Goal: Task Accomplishment & Management: Manage account settings

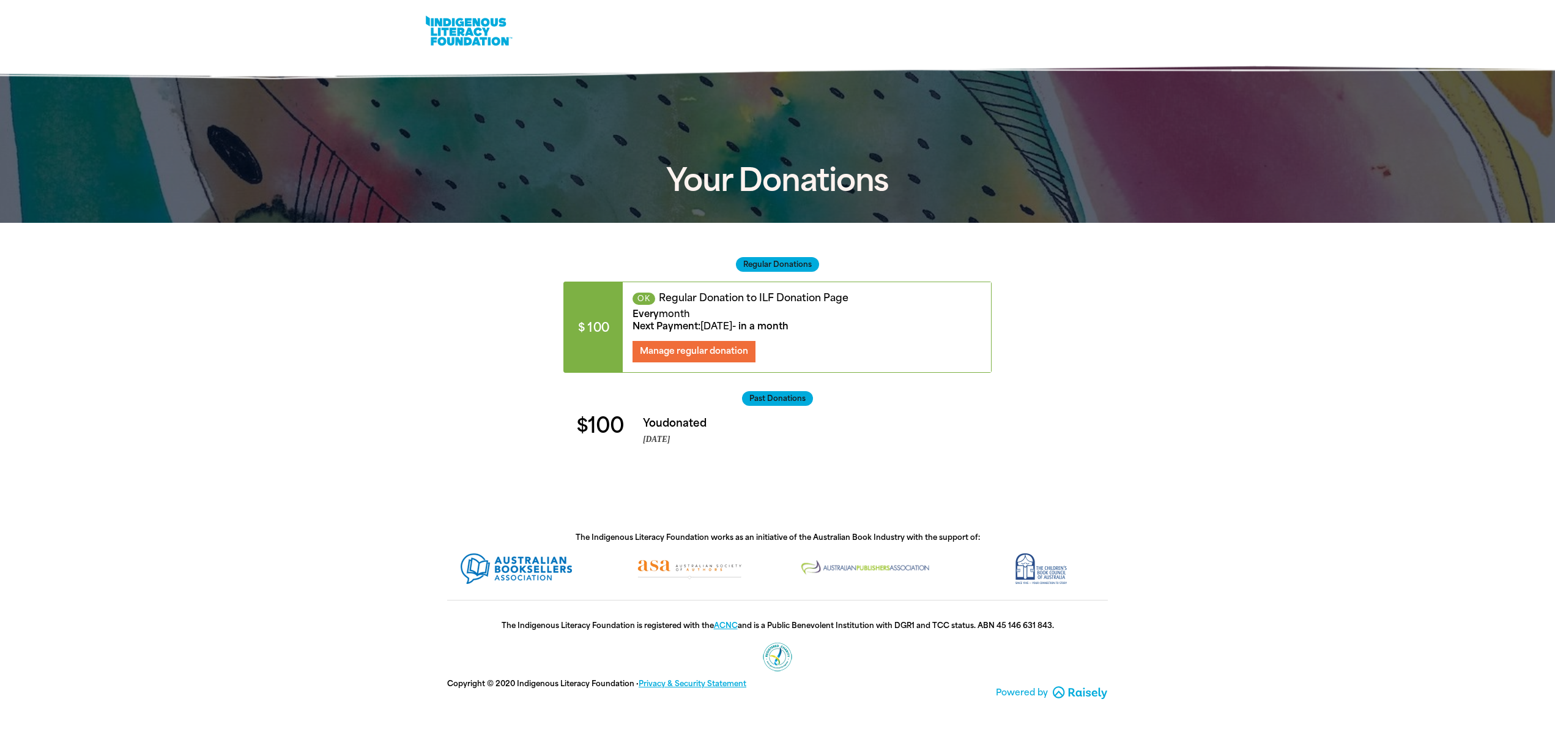
click at [386, 316] on div at bounding box center [777, 346] width 1555 height 247
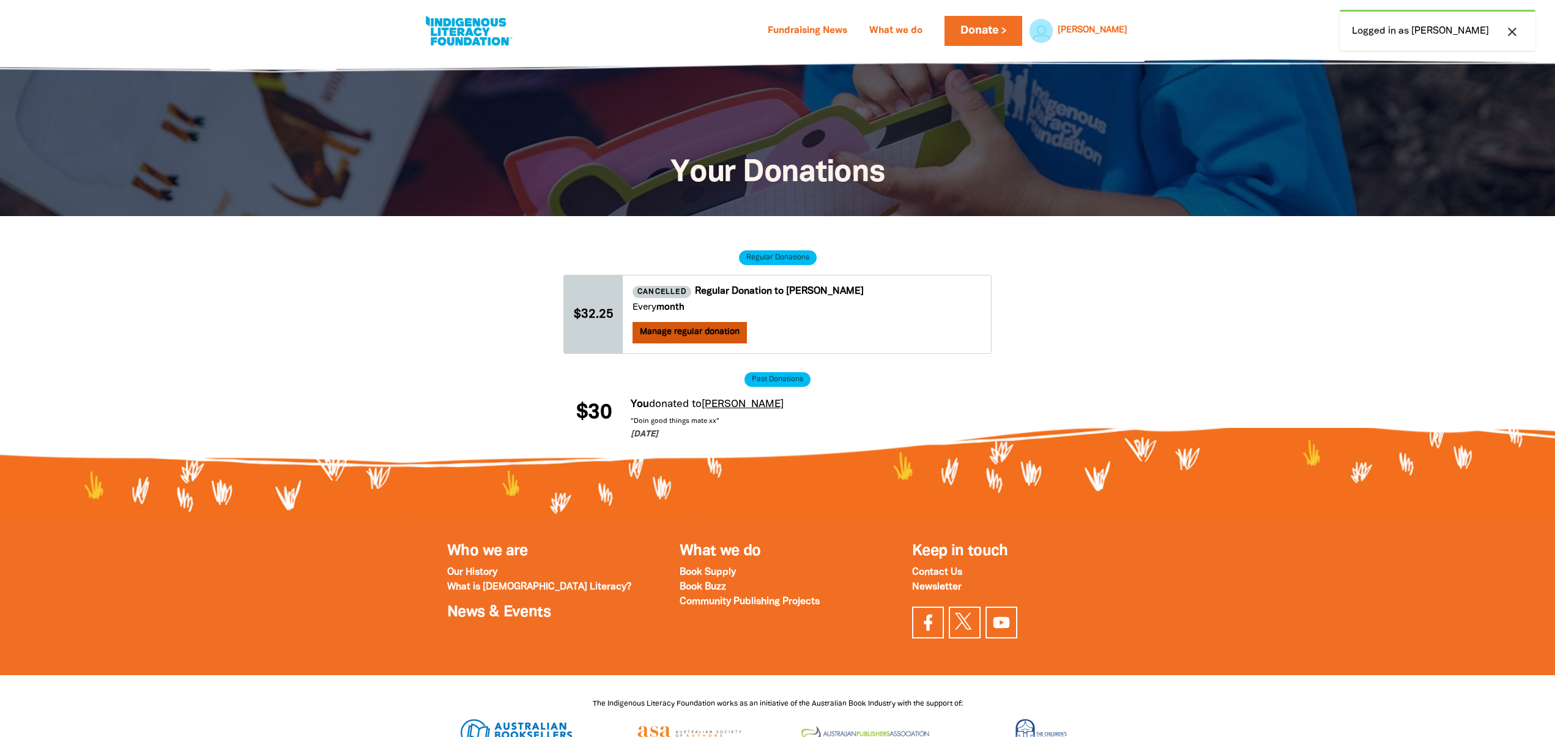
click at [687, 333] on span "Manage regular donation" at bounding box center [690, 332] width 100 height 8
select select "AUD"
select select "MONTH"
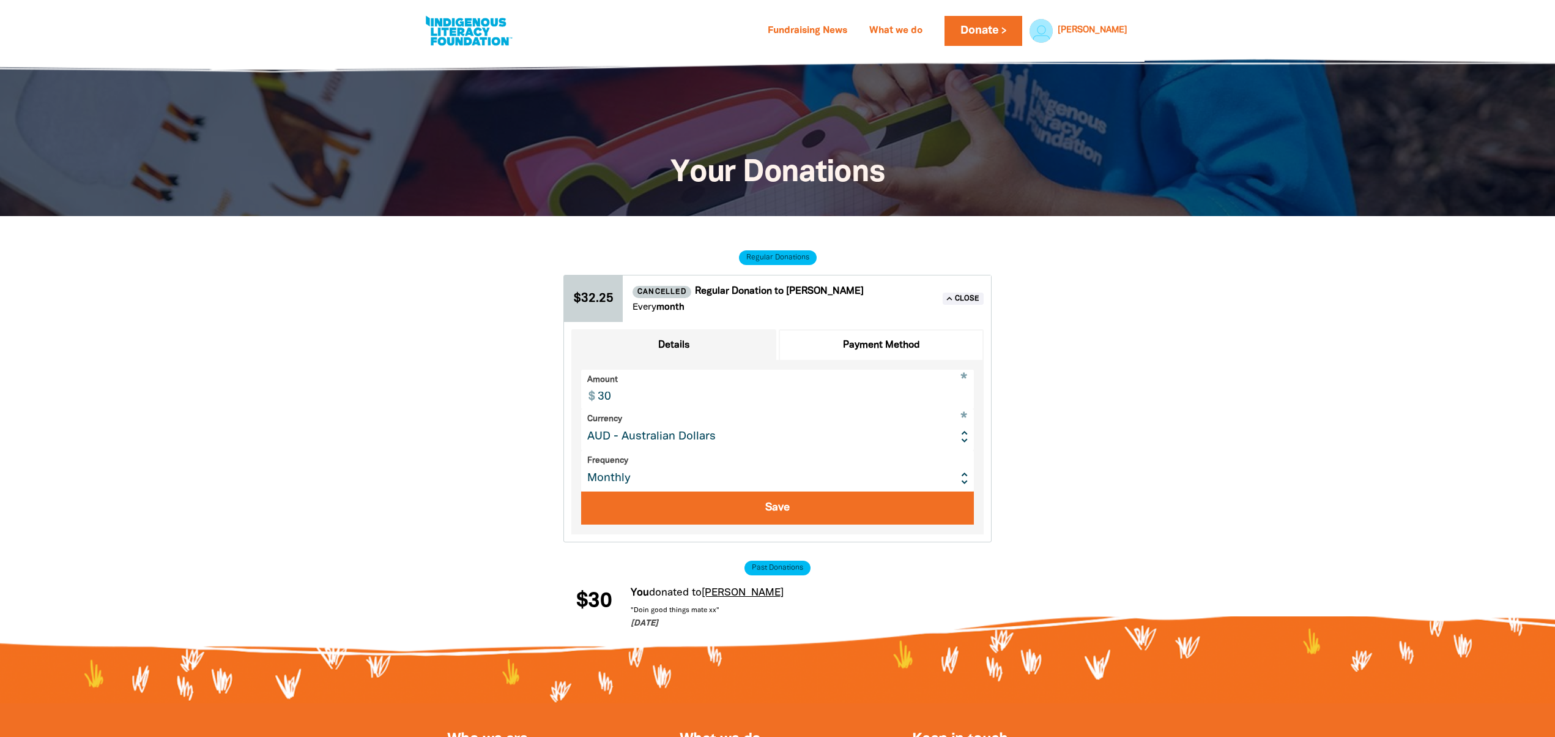
click at [924, 343] on button "Payment Method" at bounding box center [881, 345] width 205 height 32
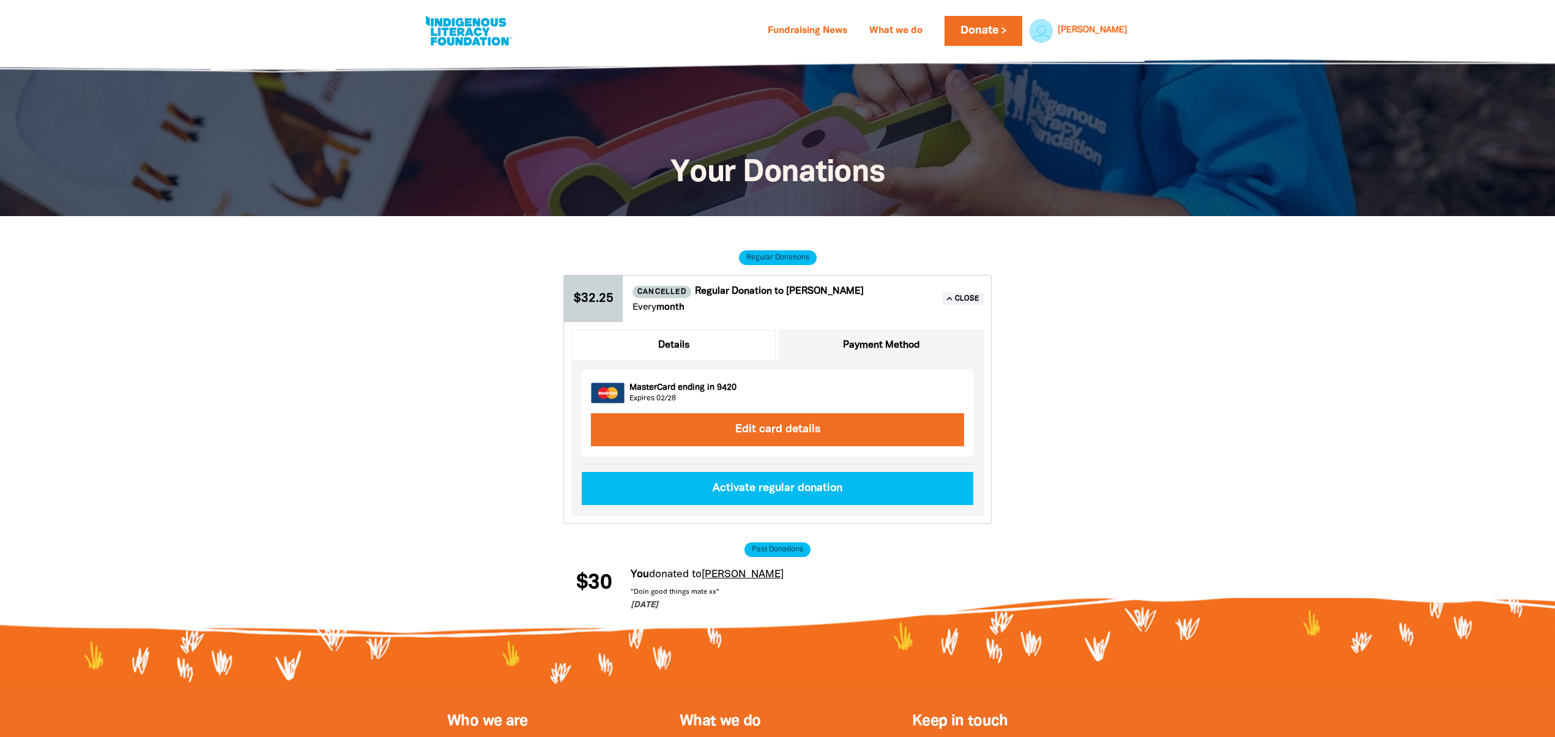
click at [394, 339] on div at bounding box center [777, 426] width 1555 height 420
